Goal: Information Seeking & Learning: Learn about a topic

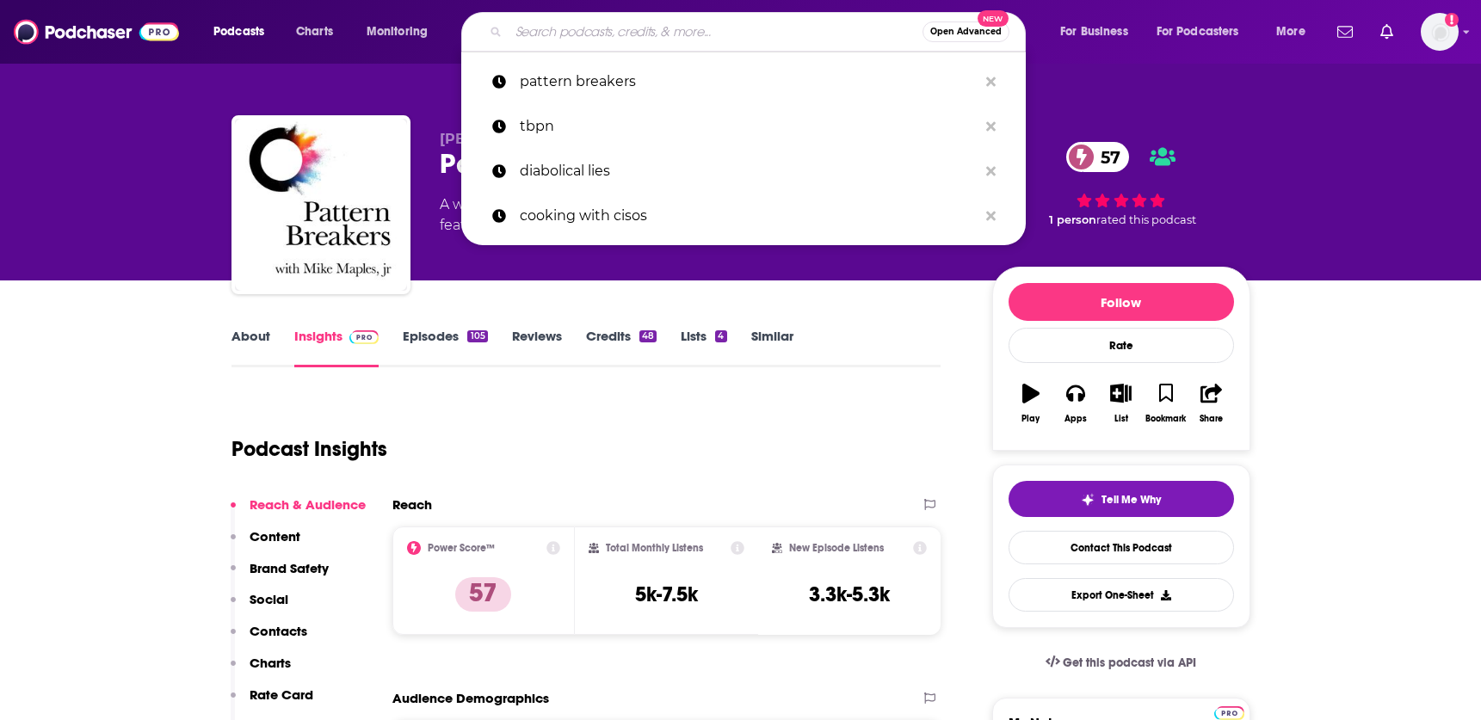
click at [600, 43] on input "Search podcasts, credits, & more..." at bounding box center [715, 32] width 414 height 28
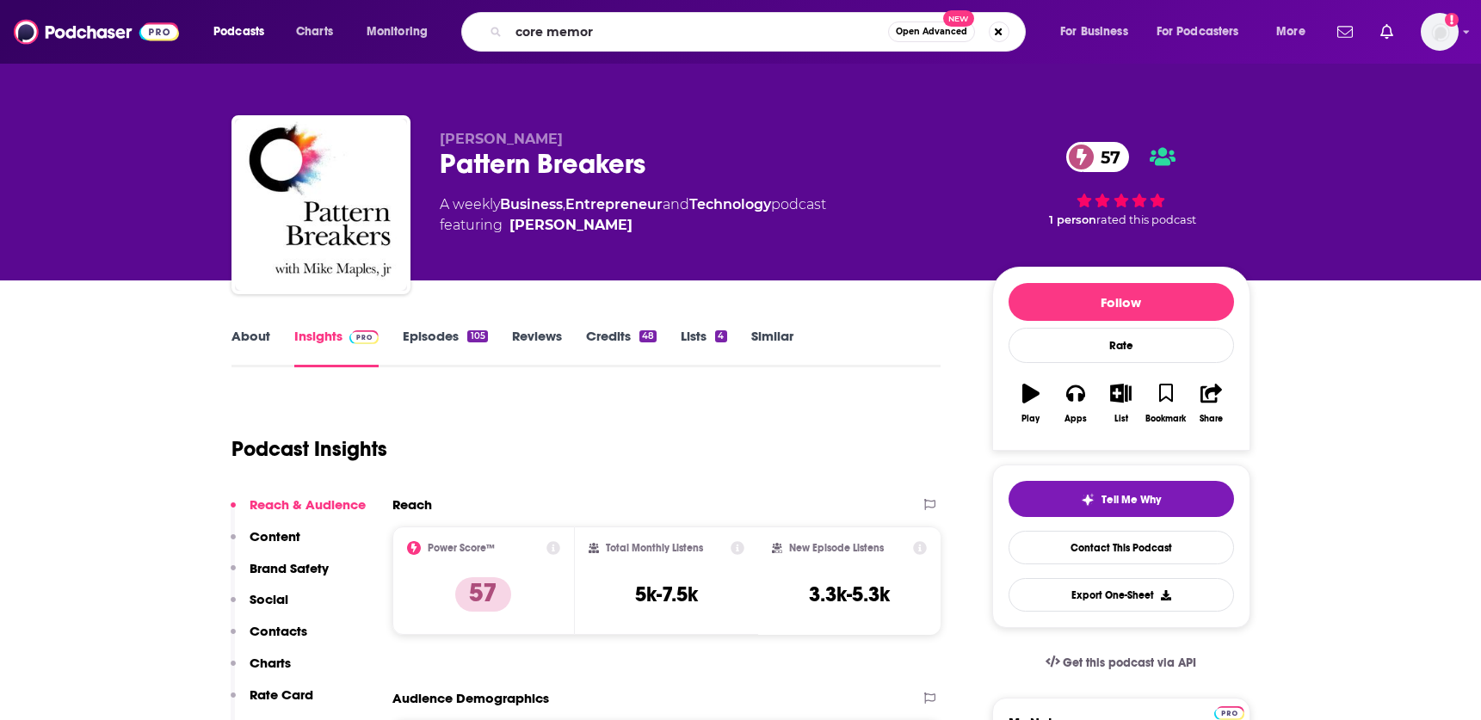
type input "core memory"
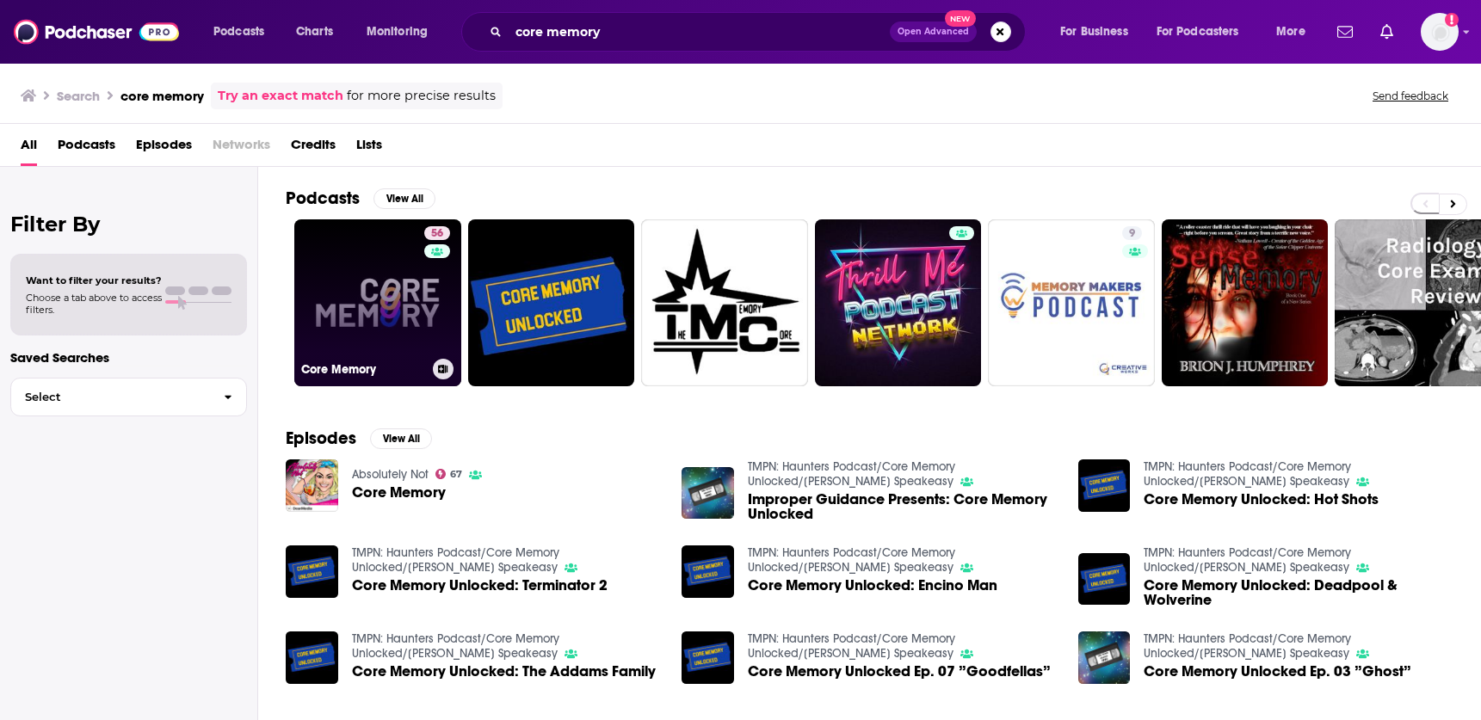
click at [405, 303] on link "56 Core Memory" at bounding box center [377, 302] width 167 height 167
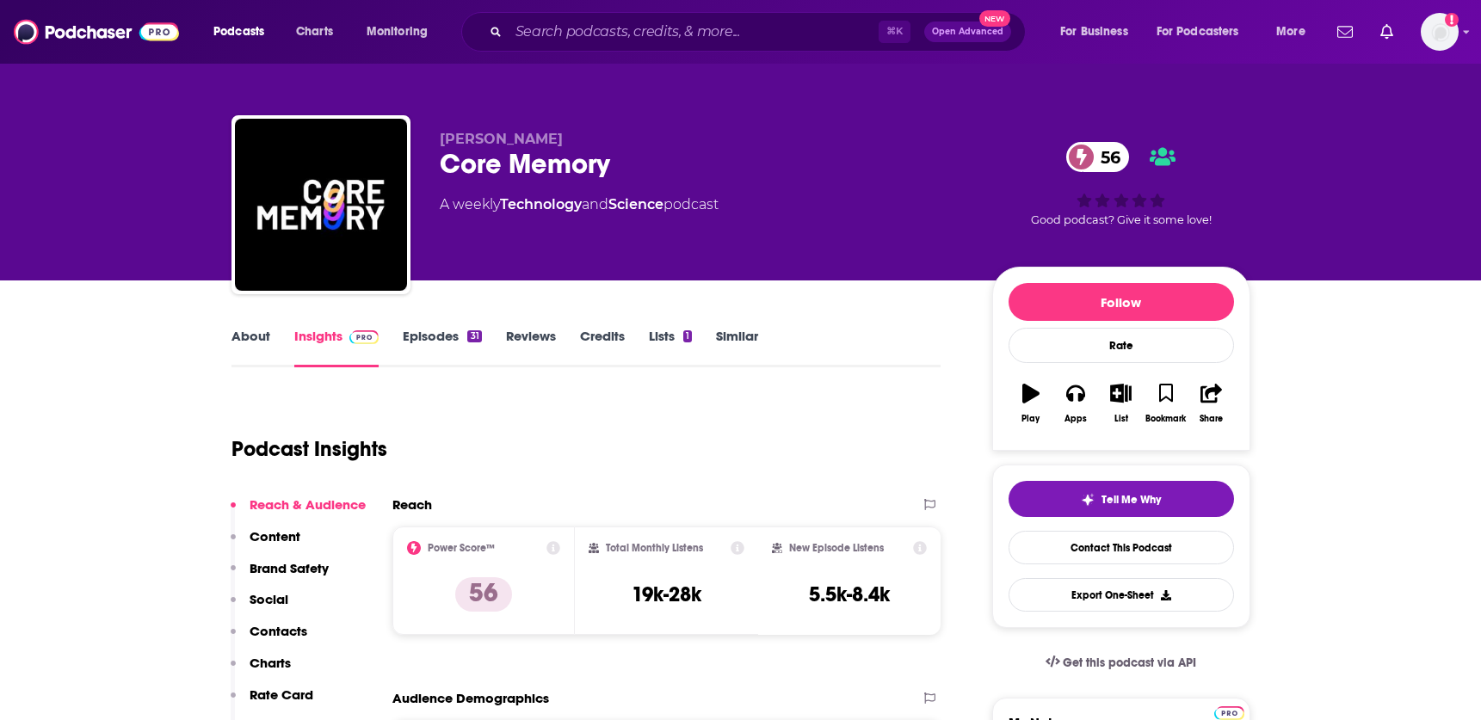
click at [439, 337] on link "Episodes 31" at bounding box center [442, 348] width 78 height 40
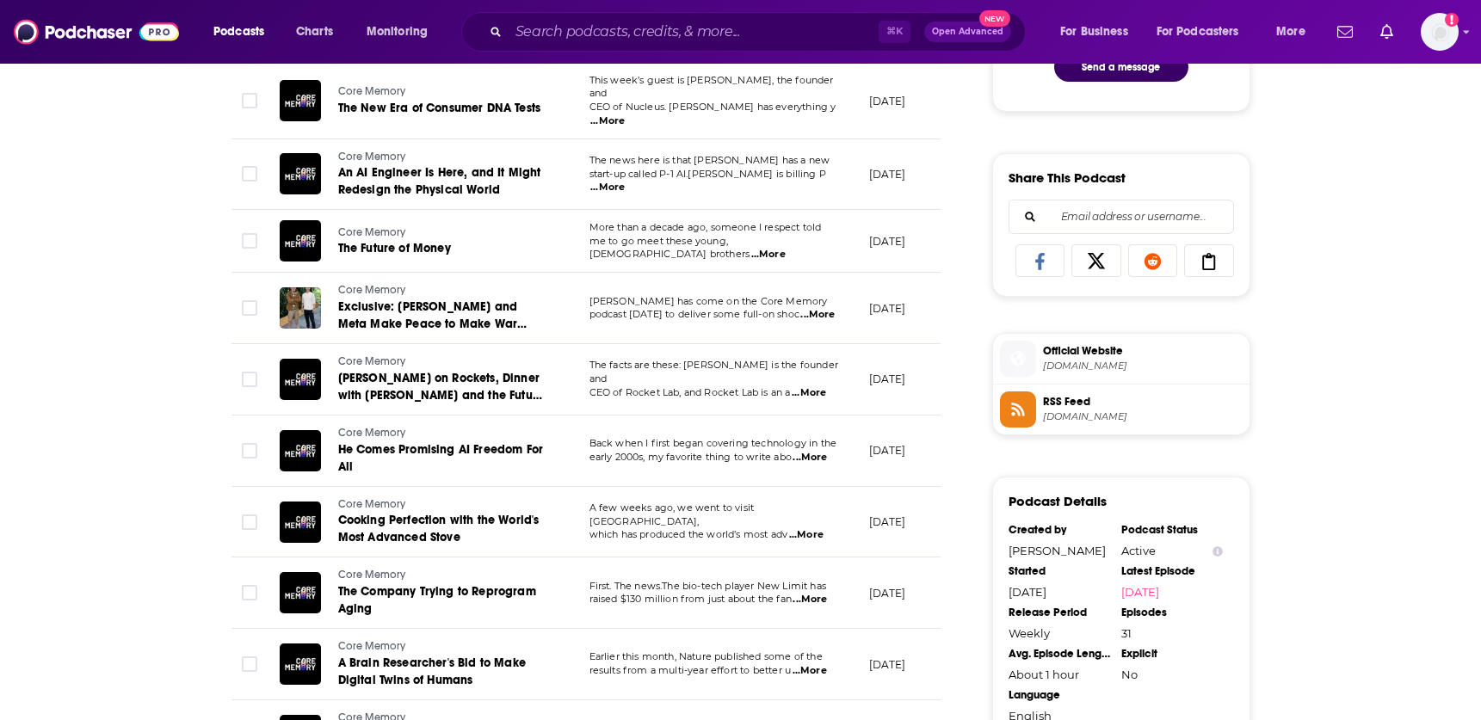
scroll to position [990, 0]
